Goal: Transaction & Acquisition: Donate

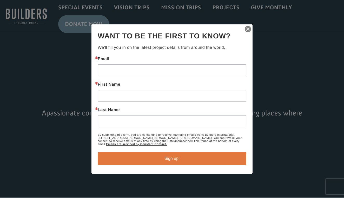
click at [249, 29] on img "button" at bounding box center [247, 28] width 7 height 7
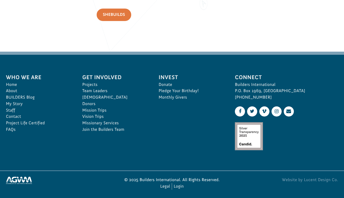
scroll to position [758, 0]
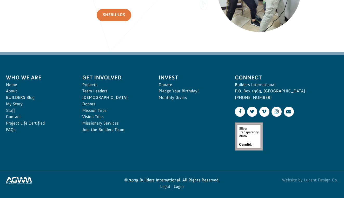
click at [9, 108] on link "Staff" at bounding box center [38, 111] width 65 height 7
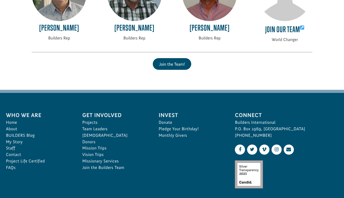
scroll to position [1186, 0]
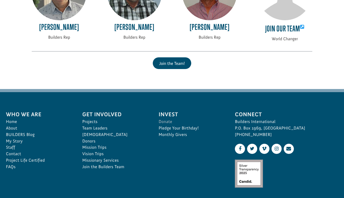
click at [164, 119] on link "Donate" at bounding box center [191, 122] width 65 height 7
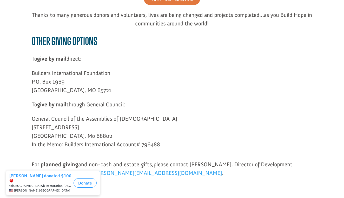
scroll to position [192, 0]
